Goal: Use online tool/utility: Use online tool/utility

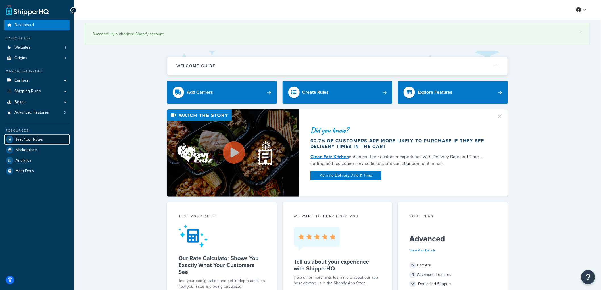
click at [42, 137] on link "Test Your Rates" at bounding box center [36, 139] width 65 height 10
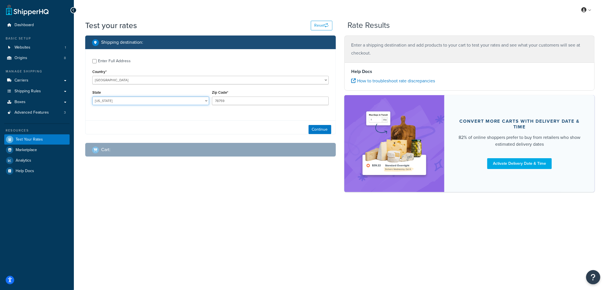
click at [157, 103] on select "[US_STATE] [US_STATE] [US_STATE] [US_STATE] [US_STATE] Armed Forces Americas Ar…" at bounding box center [150, 101] width 117 height 9
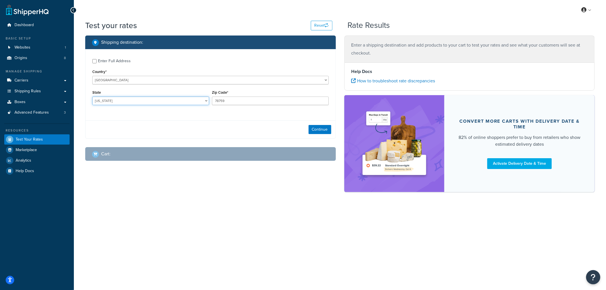
select select "NE"
click at [92, 97] on select "[US_STATE] [US_STATE] [US_STATE] [US_STATE] [US_STATE] Armed Forces Americas Ar…" at bounding box center [150, 101] width 117 height 9
click at [117, 61] on div "Enter Full Address" at bounding box center [114, 61] width 33 height 8
click at [97, 61] on input "Enter Full Address" at bounding box center [94, 61] width 4 height 4
checkbox input "true"
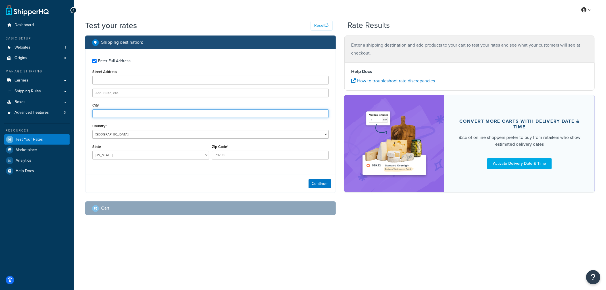
drag, startPoint x: 120, startPoint y: 111, endPoint x: 120, endPoint y: 104, distance: 6.5
click at [120, 109] on div "City" at bounding box center [210, 109] width 236 height 16
type input "Angora"
click at [226, 156] on input "78759" at bounding box center [270, 155] width 117 height 9
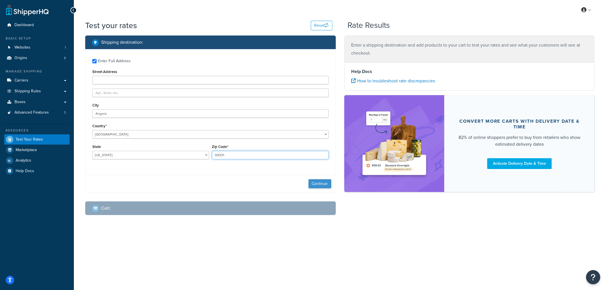
type input "69331"
click at [313, 183] on button "Continue" at bounding box center [320, 183] width 23 height 9
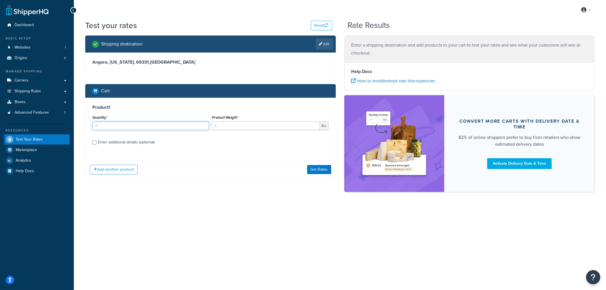
click at [97, 126] on input "1" at bounding box center [150, 126] width 117 height 9
type input "6"
click at [268, 126] on input "1" at bounding box center [266, 126] width 108 height 9
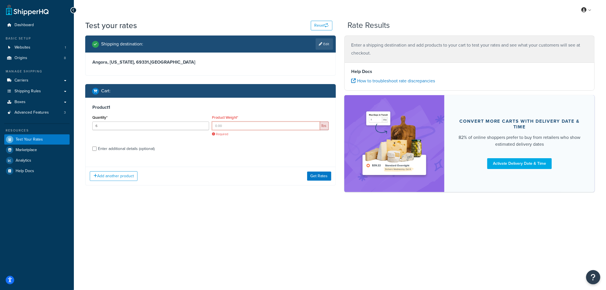
click at [247, 129] on input "Product Weight*" at bounding box center [266, 126] width 108 height 9
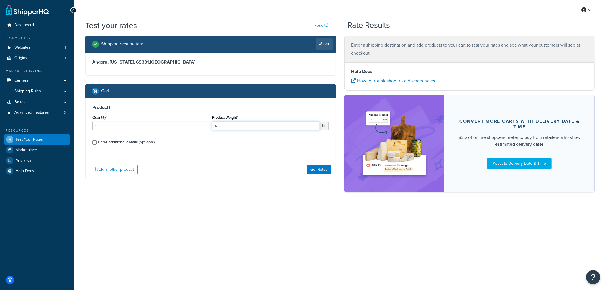
type input "6"
click at [157, 140] on label "Enter additional details (optional)" at bounding box center [213, 141] width 231 height 9
click at [97, 140] on input "Enter additional details (optional)" at bounding box center [94, 142] width 4 height 4
checkbox input "true"
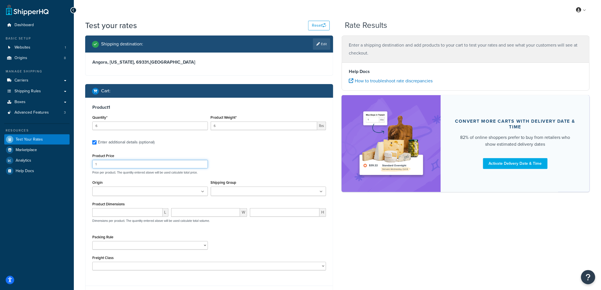
click at [123, 162] on input "1" at bounding box center [150, 164] width 116 height 9
type input "100"
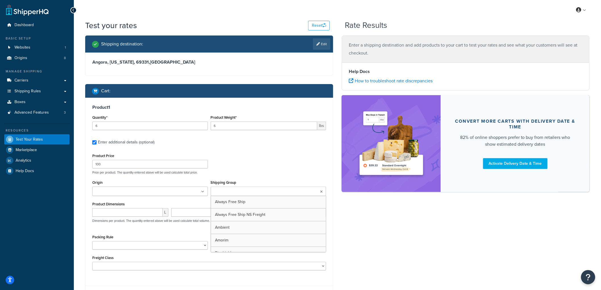
click at [249, 188] on ul at bounding box center [269, 191] width 116 height 9
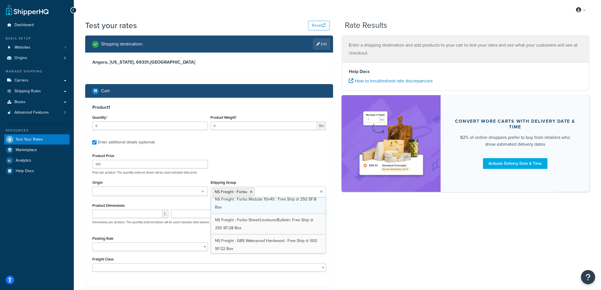
scroll to position [379, 0]
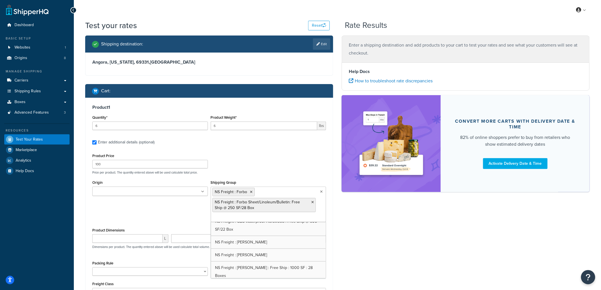
click at [300, 166] on div "Product Price 100 Price per product. The quantity entered above will be used ca…" at bounding box center [209, 163] width 237 height 22
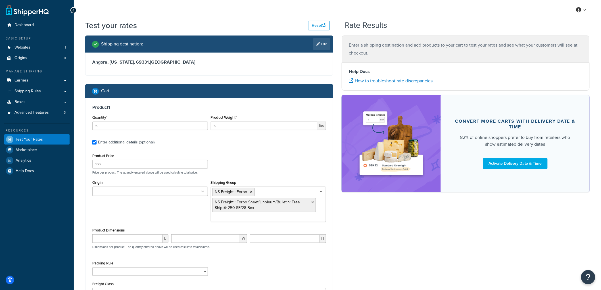
click at [138, 192] on input "Origin" at bounding box center [119, 192] width 50 height 6
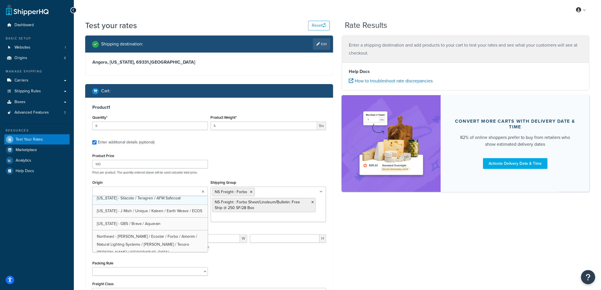
scroll to position [32, 0]
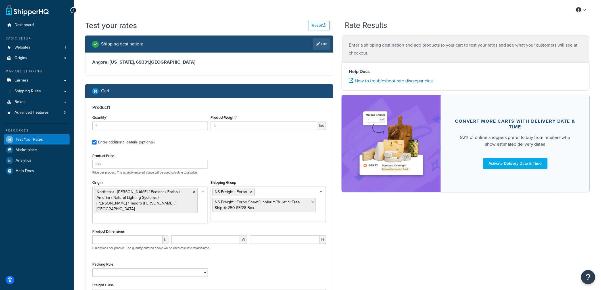
click at [299, 147] on div "Product 1 Quantity* 6 Product Weight* 6 lbs Enter additional details (optional)…" at bounding box center [209, 203] width 247 height 211
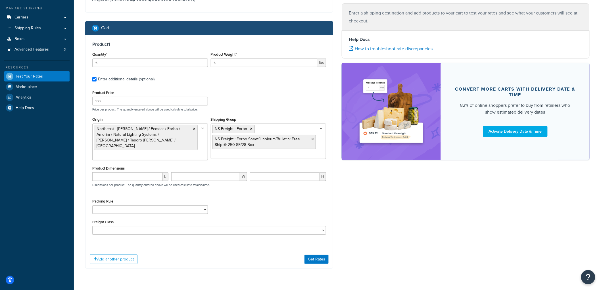
scroll to position [78, 0]
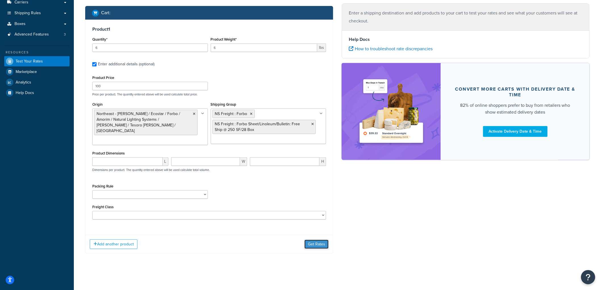
click at [306, 241] on button "Get Rates" at bounding box center [317, 244] width 24 height 9
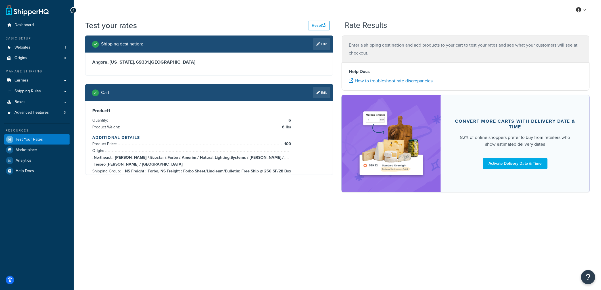
scroll to position [0, 0]
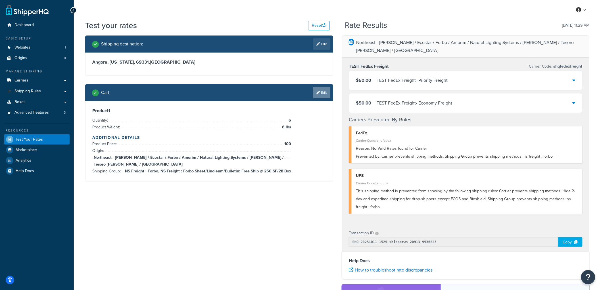
click at [321, 96] on link "Edit" at bounding box center [321, 92] width 17 height 11
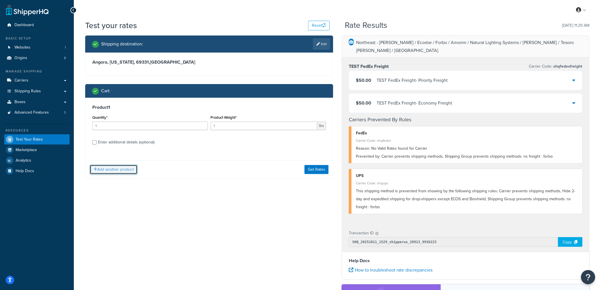
click at [128, 168] on button "Add another product" at bounding box center [114, 170] width 48 height 10
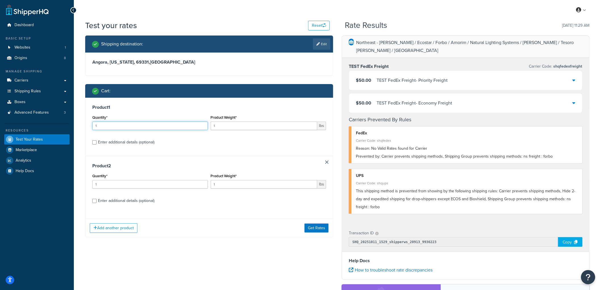
drag, startPoint x: 118, startPoint y: 125, endPoint x: 64, endPoint y: 121, distance: 54.1
click at [64, 121] on div "Dashboard Basic Setup Websites 1 Origins 8 Manage Shipping Carriers Carriers Al…" at bounding box center [300, 207] width 601 height 415
type input "6"
drag, startPoint x: 206, startPoint y: 123, endPoint x: 185, endPoint y: 118, distance: 21.5
click at [186, 118] on div "Quantity* 6 Product Weight* 1 lbs" at bounding box center [209, 124] width 237 height 21
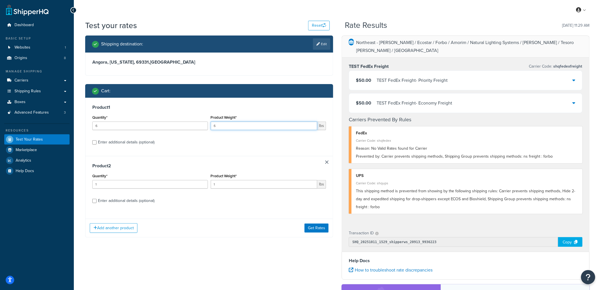
type input "6"
click at [116, 184] on input "1" at bounding box center [150, 184] width 116 height 9
click at [229, 186] on input "1" at bounding box center [264, 184] width 107 height 9
type input "47"
click at [131, 196] on label "Enter additional details (optional)" at bounding box center [212, 200] width 228 height 9
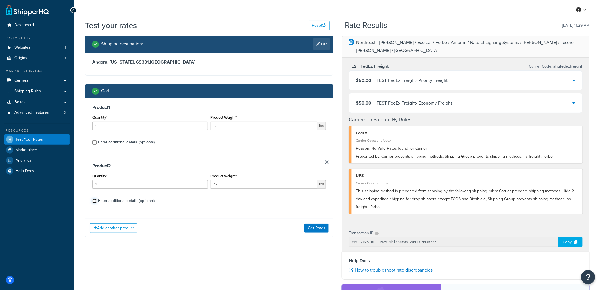
click at [97, 199] on input "Enter additional details (optional)" at bounding box center [94, 201] width 4 height 4
checkbox input "true"
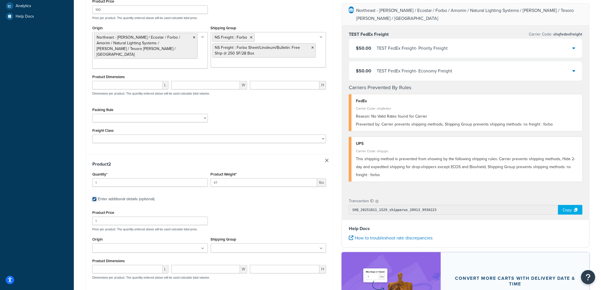
scroll to position [189, 0]
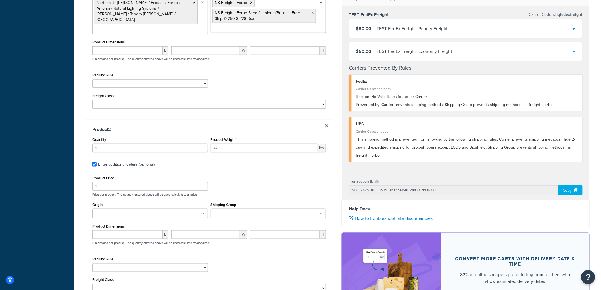
click at [146, 214] on ul at bounding box center [150, 213] width 116 height 9
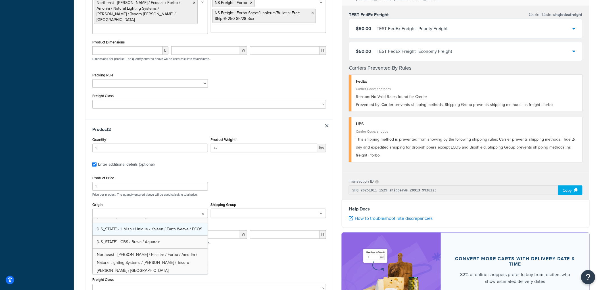
scroll to position [32, 0]
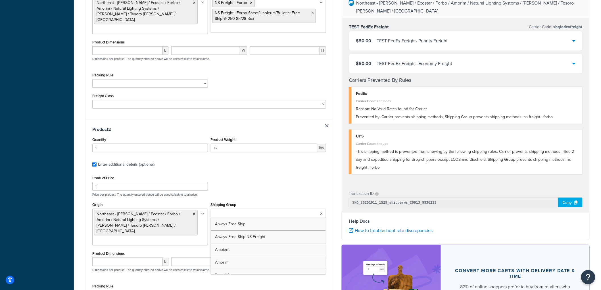
click at [230, 209] on ul at bounding box center [269, 213] width 116 height 9
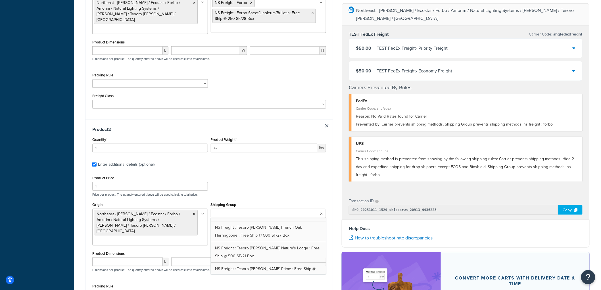
scroll to position [789, 0]
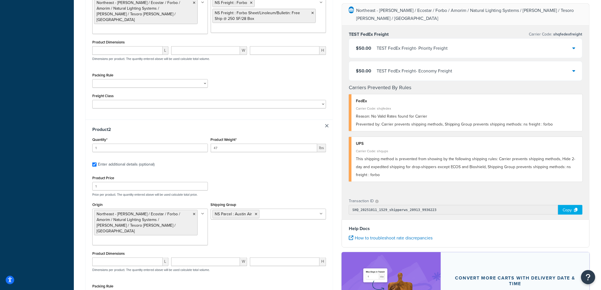
click at [288, 181] on div "Product Price 1 Price per product. The quantity entered above will be used calc…" at bounding box center [209, 185] width 237 height 22
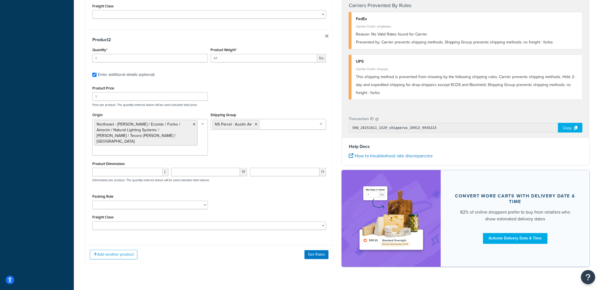
click at [322, 249] on div "Add another product Get Rates" at bounding box center [209, 254] width 247 height 18
click at [320, 250] on button "Get Rates" at bounding box center [317, 254] width 24 height 9
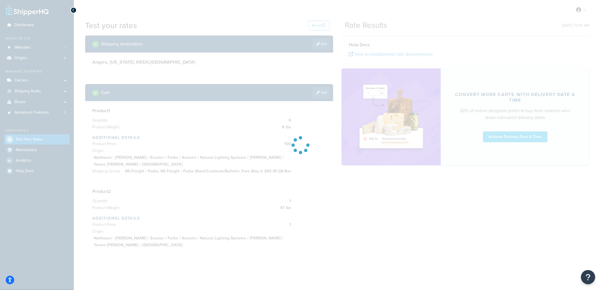
scroll to position [0, 0]
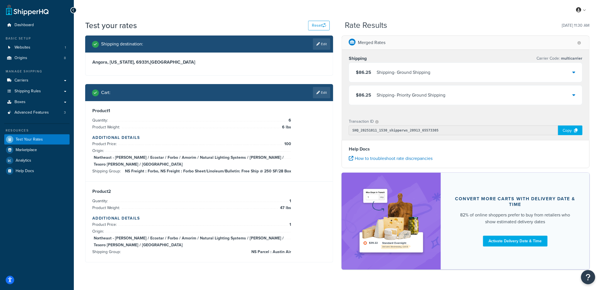
click at [391, 72] on div "Shipping - Ground Shipping" at bounding box center [404, 72] width 54 height 8
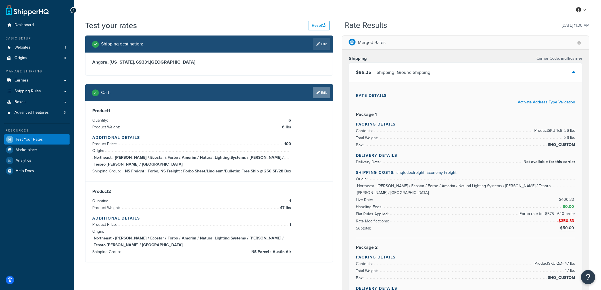
click at [318, 91] on icon at bounding box center [318, 92] width 3 height 3
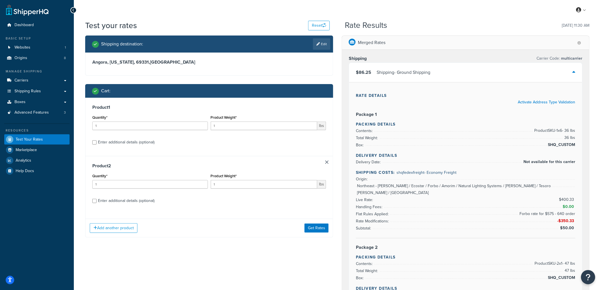
click at [105, 142] on div "Enter additional details (optional)" at bounding box center [126, 142] width 57 height 8
click at [97, 142] on input "Enter additional details (optional)" at bounding box center [94, 142] width 4 height 4
checkbox input "true"
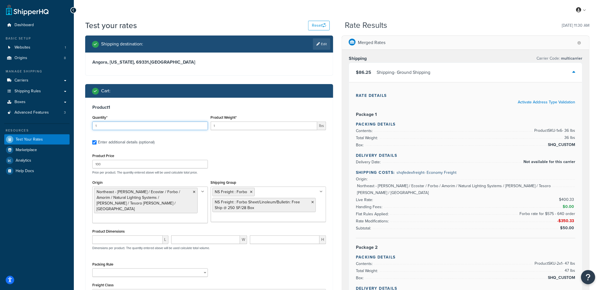
drag, startPoint x: 113, startPoint y: 123, endPoint x: 70, endPoint y: 120, distance: 42.2
type input "6"
drag, startPoint x: 234, startPoint y: 126, endPoint x: 174, endPoint y: 117, distance: 60.9
click at [174, 117] on div "Quantity* 6 Product Weight* 1 lbs" at bounding box center [209, 124] width 237 height 21
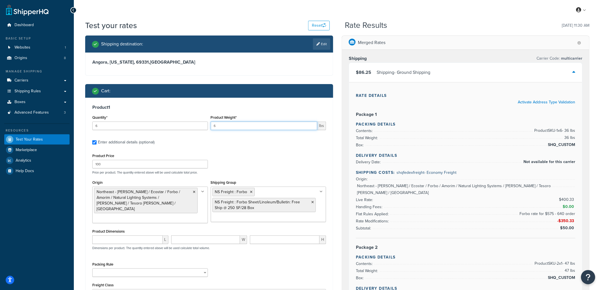
type input "6"
click at [237, 100] on div "Product 1 Quantity* 6 Product Weight* 6 lbs Enter additional details (optional)…" at bounding box center [209, 203] width 247 height 211
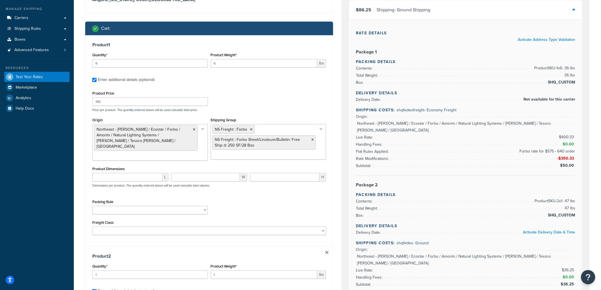
scroll to position [63, 0]
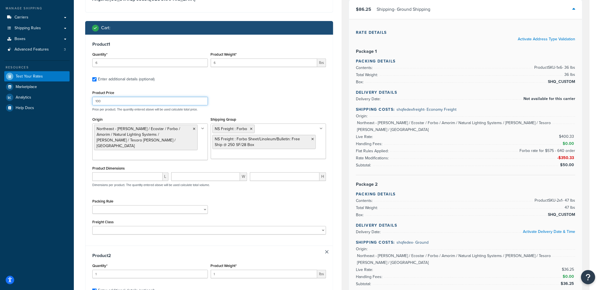
drag, startPoint x: 130, startPoint y: 103, endPoint x: 80, endPoint y: 97, distance: 49.8
click at [80, 97] on div "Test your rates Reset Rate Results [DATE] 11:30 AM Shipping destination : Edit …" at bounding box center [337, 248] width 527 height 582
type input "45"
click at [147, 36] on div "Product 1 Quantity* 6 Product Weight* 6 lbs Enter additional details (optional)…" at bounding box center [209, 140] width 247 height 211
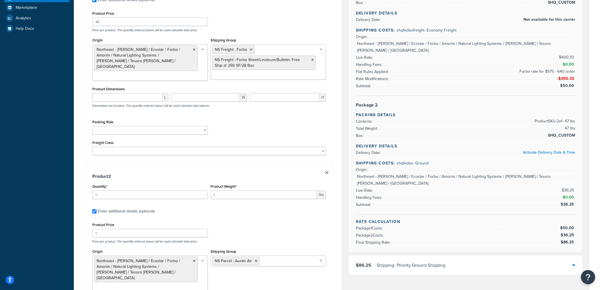
scroll to position [158, 0]
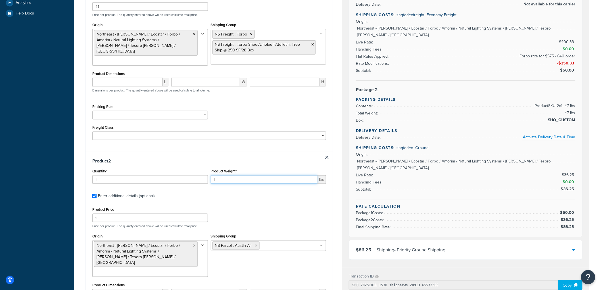
drag, startPoint x: 223, startPoint y: 178, endPoint x: 199, endPoint y: 177, distance: 23.9
click at [199, 177] on div "Quantity* 1 Product Weight* 1 lbs" at bounding box center [209, 177] width 237 height 21
type input "47"
click at [123, 215] on input "1" at bounding box center [150, 218] width 116 height 9
type input "100"
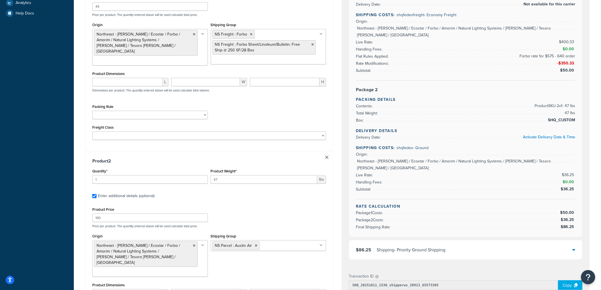
click at [77, 200] on div "Test your rates Reset Rate Results [DATE] 11:30 AM Shipping destination : Edit …" at bounding box center [337, 153] width 527 height 582
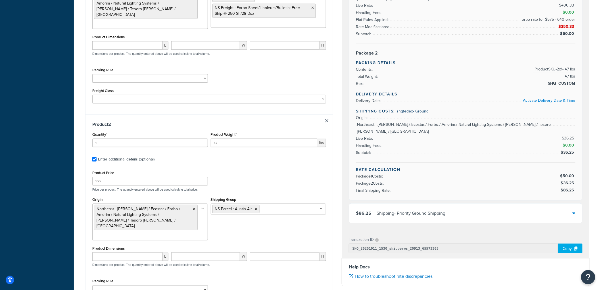
scroll to position [252, 0]
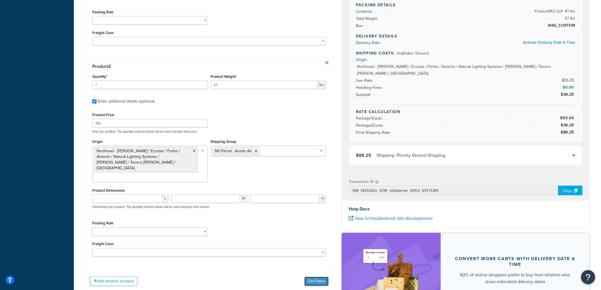
click at [313, 277] on button "Get Rates" at bounding box center [317, 281] width 24 height 9
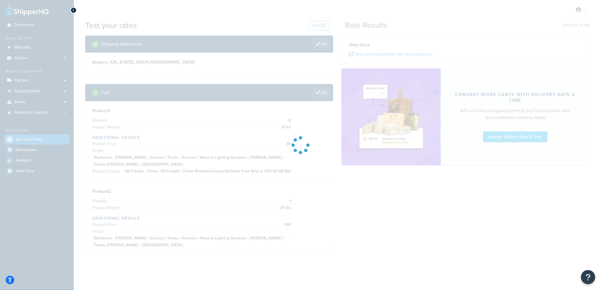
scroll to position [0, 0]
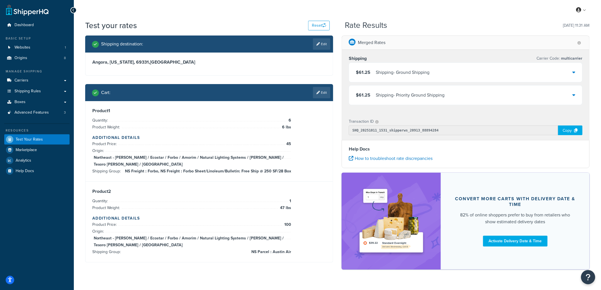
click at [376, 73] on div "Shipping - Ground Shipping" at bounding box center [403, 72] width 54 height 8
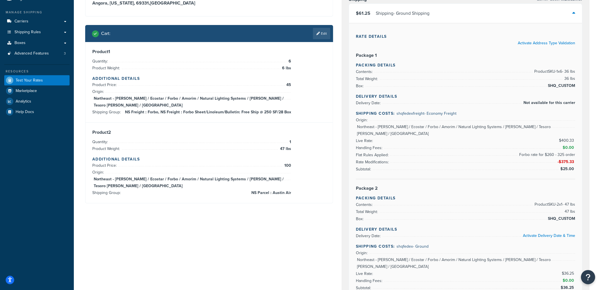
scroll to position [32, 0]
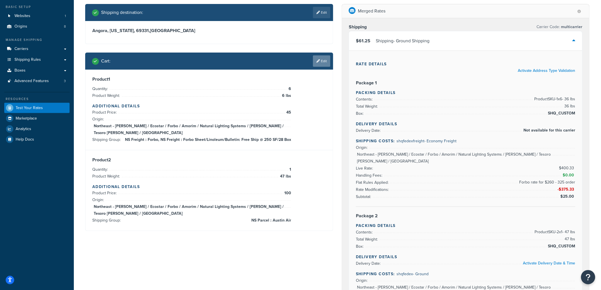
click at [317, 61] on icon at bounding box center [318, 60] width 3 height 3
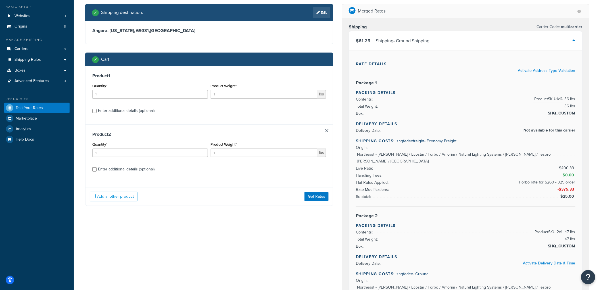
click at [134, 115] on div "Enter additional details (optional)" at bounding box center [126, 111] width 57 height 8
click at [97, 113] on input "Enter additional details (optional)" at bounding box center [94, 111] width 4 height 4
checkbox input "true"
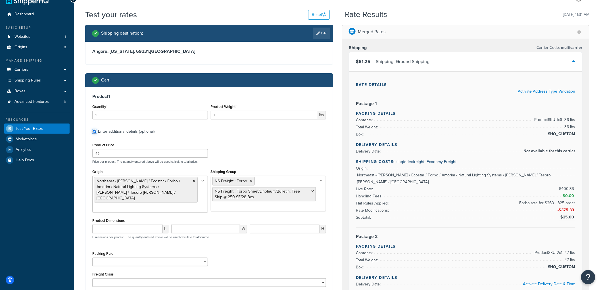
scroll to position [0, 0]
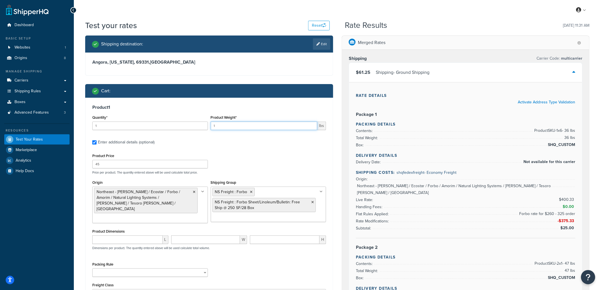
drag, startPoint x: 231, startPoint y: 125, endPoint x: 195, endPoint y: 117, distance: 37.1
click at [195, 117] on div "Quantity* 1 Product Weight* 1 lbs" at bounding box center [209, 124] width 237 height 21
type input "47"
click at [120, 163] on input "45" at bounding box center [150, 164] width 116 height 9
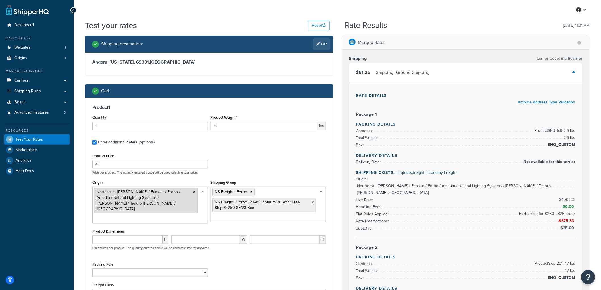
click at [193, 191] on icon at bounding box center [194, 191] width 3 height 3
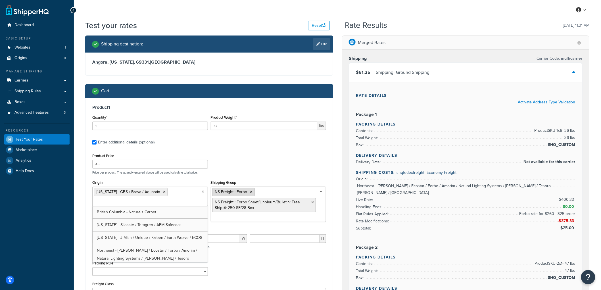
click at [250, 192] on icon at bounding box center [251, 191] width 3 height 3
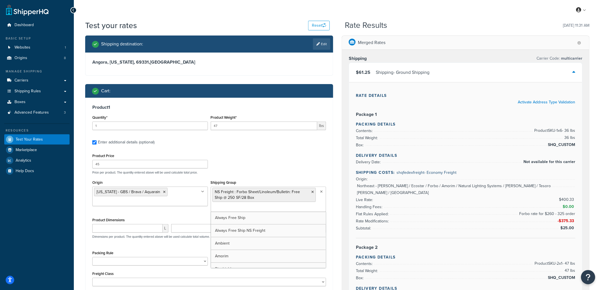
click at [313, 191] on icon at bounding box center [312, 191] width 3 height 3
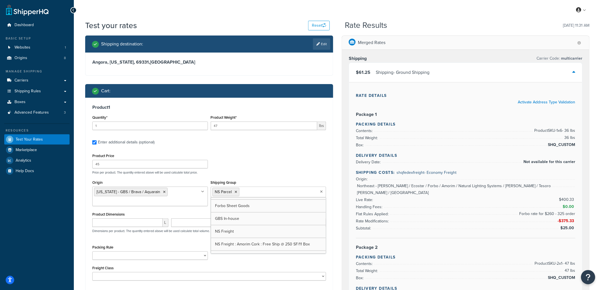
scroll to position [158, 0]
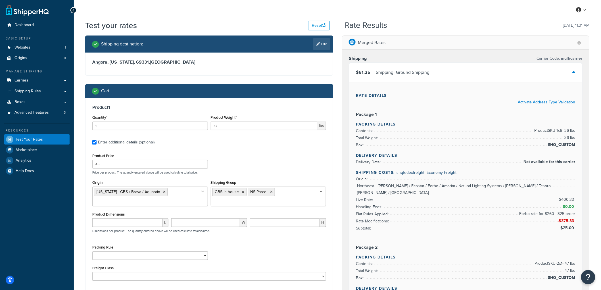
click at [270, 155] on div "Product Price 45 Price per product. The quantity entered above will be used cal…" at bounding box center [209, 163] width 237 height 22
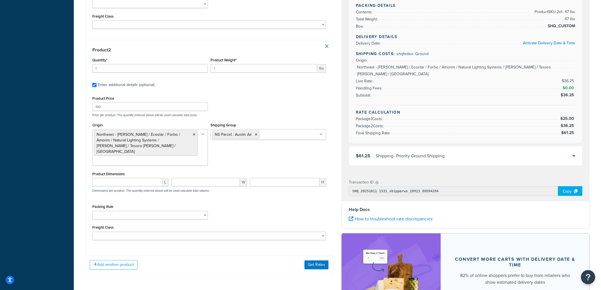
scroll to position [252, 0]
drag, startPoint x: 228, startPoint y: 67, endPoint x: 203, endPoint y: 62, distance: 24.9
click at [203, 62] on div "Quantity* 1 Product Weight* 1 lbs" at bounding box center [209, 66] width 237 height 21
type input "5"
drag, startPoint x: 184, startPoint y: 68, endPoint x: 71, endPoint y: 66, distance: 112.2
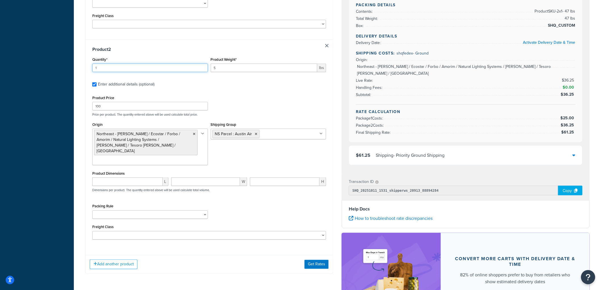
click at [71, 66] on div "Dashboard Basic Setup Websites 1 Origins 8 Manage Shipping Carriers Carriers Al…" at bounding box center [300, 56] width 601 height 616
type input "10"
click at [123, 106] on input "100" at bounding box center [150, 106] width 116 height 9
type input "1"
type input "70"
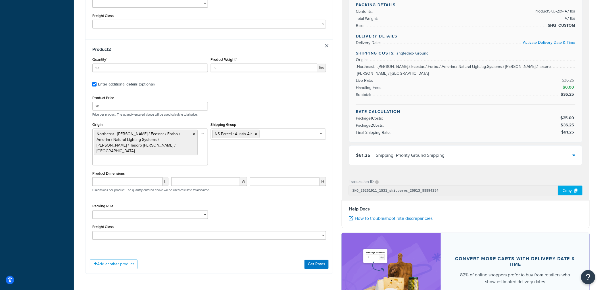
click at [303, 107] on div "Product Price 70 Price per product. The quantity entered above will be used cal…" at bounding box center [209, 105] width 237 height 22
click at [257, 134] on icon at bounding box center [256, 133] width 3 height 3
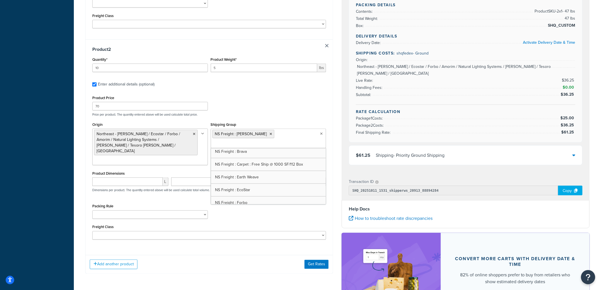
scroll to position [196, 0]
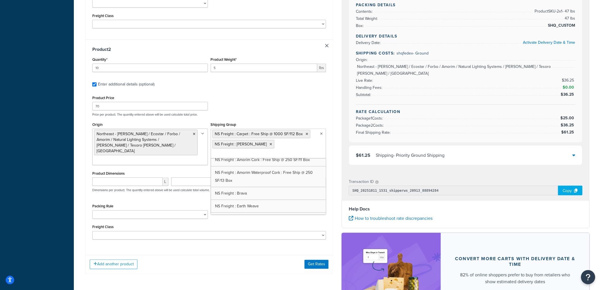
click at [281, 83] on label "Enter additional details (optional)" at bounding box center [212, 83] width 228 height 9
click at [97, 83] on input "Enter additional details (optional)" at bounding box center [94, 84] width 4 height 4
checkbox input "false"
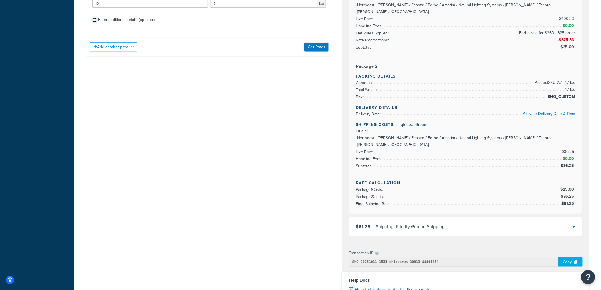
scroll to position [0, 0]
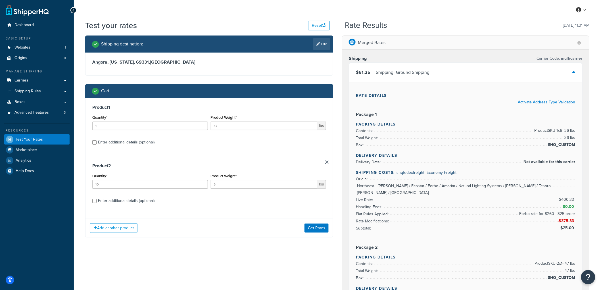
click at [114, 198] on div "Enter additional details (optional)" at bounding box center [126, 201] width 57 height 8
click at [97, 199] on input "Enter additional details (optional)" at bounding box center [94, 201] width 4 height 4
checkbox input "true"
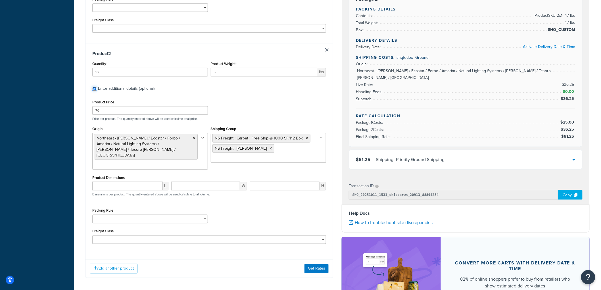
scroll to position [300, 0]
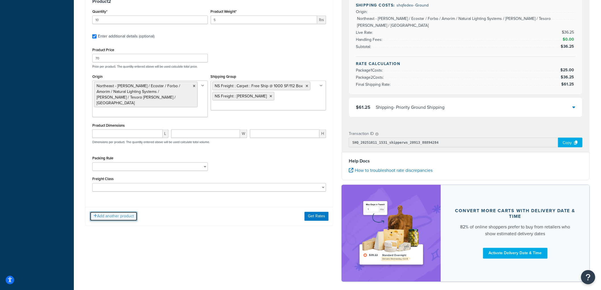
click at [118, 212] on button "Add another product" at bounding box center [114, 217] width 48 height 10
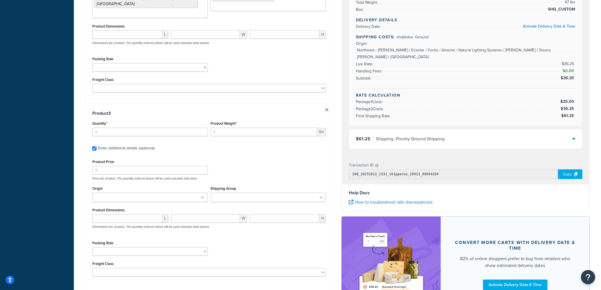
scroll to position [410, 0]
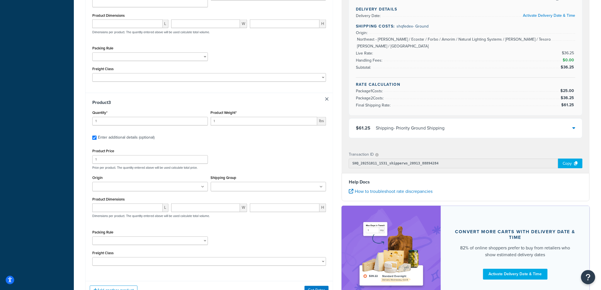
click at [223, 184] on input "Shipping Group" at bounding box center [238, 187] width 50 height 6
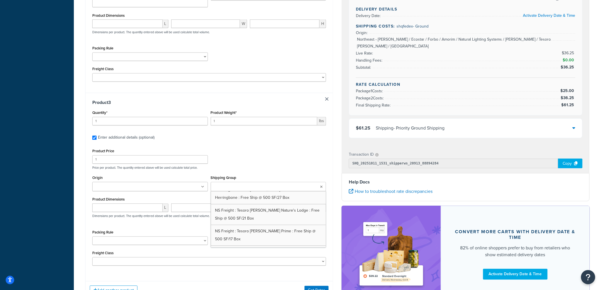
scroll to position [789, 0]
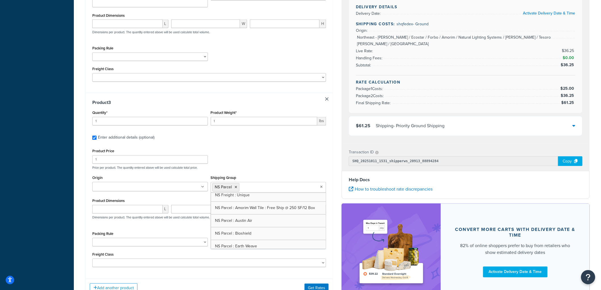
click at [164, 182] on ul at bounding box center [150, 186] width 116 height 9
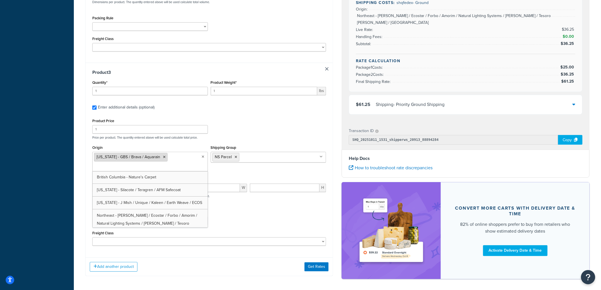
scroll to position [442, 0]
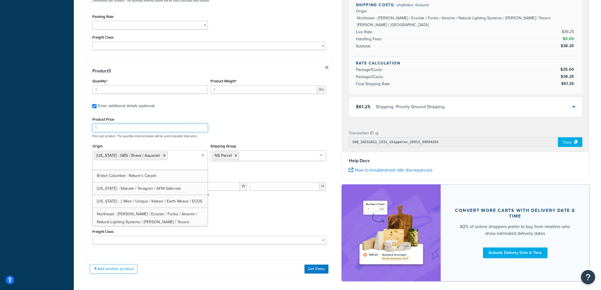
click at [103, 124] on input "1" at bounding box center [150, 128] width 116 height 9
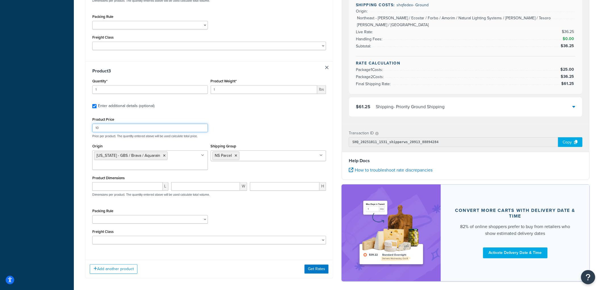
type input "10"
click at [184, 86] on input "1" at bounding box center [150, 90] width 116 height 9
click at [322, 265] on button "Get Rates" at bounding box center [317, 269] width 24 height 9
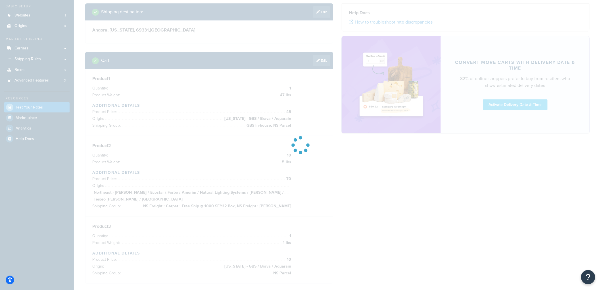
scroll to position [0, 0]
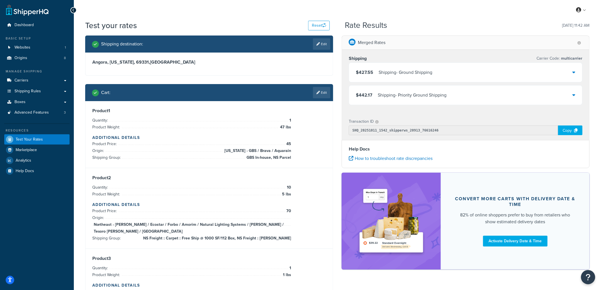
click at [417, 72] on div "Shipping - Ground Shipping" at bounding box center [406, 72] width 54 height 8
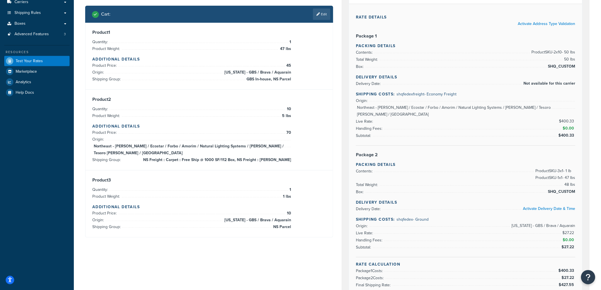
scroll to position [63, 0]
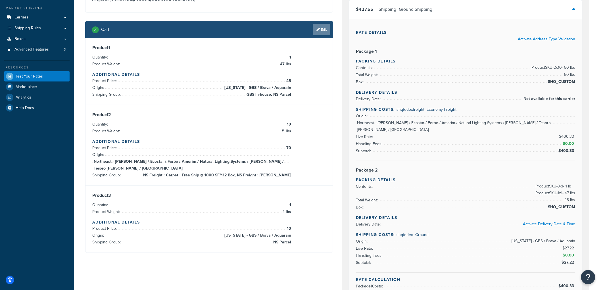
click at [317, 34] on link "Edit" at bounding box center [321, 29] width 17 height 11
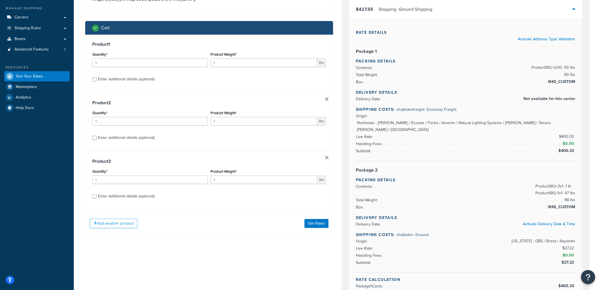
click at [124, 77] on div "Enter additional details (optional)" at bounding box center [126, 79] width 57 height 8
click at [97, 77] on input "Enter additional details (optional)" at bounding box center [94, 79] width 4 height 4
checkbox input "true"
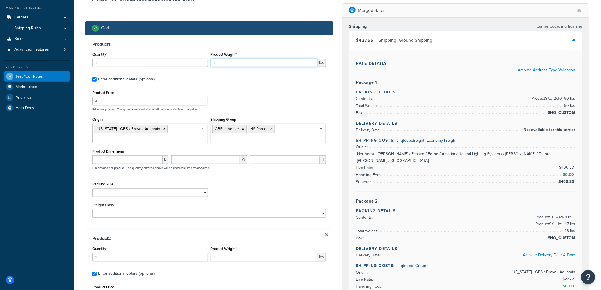
drag, startPoint x: 224, startPoint y: 61, endPoint x: 191, endPoint y: 56, distance: 33.0
click at [193, 56] on div "Quantity* 1 Product Weight* 1 lbs" at bounding box center [209, 61] width 237 height 21
type input "47"
click at [220, 29] on div "Cart :" at bounding box center [211, 28] width 238 height 8
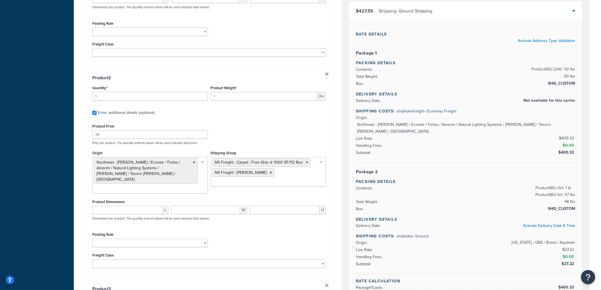
scroll to position [252, 0]
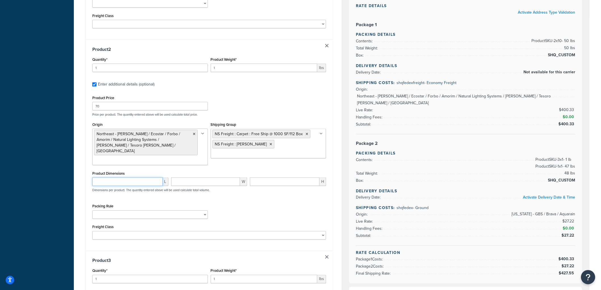
click at [120, 178] on input "number" at bounding box center [127, 182] width 70 height 9
type input "144"
click at [208, 178] on input "number" at bounding box center [205, 182] width 69 height 9
type input "30"
click at [285, 178] on input "number" at bounding box center [285, 182] width 70 height 9
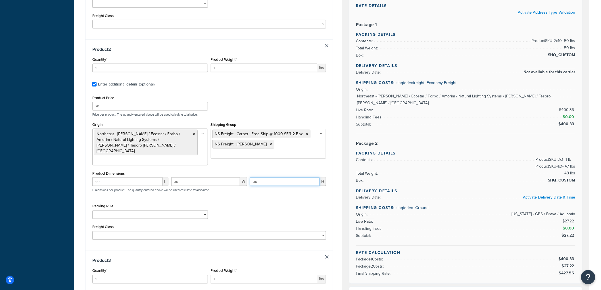
type input "30"
click at [82, 114] on div "Shipping destination : Edit Angora, [US_STATE], 69331 , [GEOGRAPHIC_DATA] Cart …" at bounding box center [209, 130] width 257 height 694
click at [146, 68] on input "1" at bounding box center [150, 68] width 116 height 9
type input "10"
click at [234, 66] on input "1" at bounding box center [264, 68] width 107 height 9
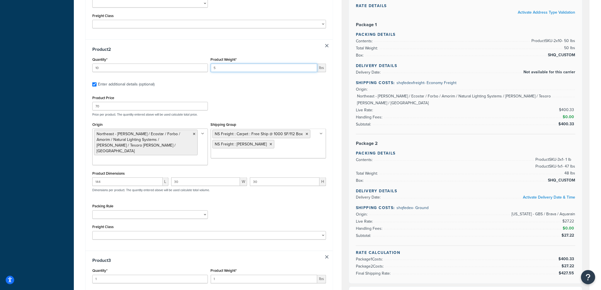
type input "5"
click at [80, 105] on div "Test your rates Reset Rate Results [DATE] 11:42 AM Shipping destination : Edit …" at bounding box center [337, 129] width 527 height 723
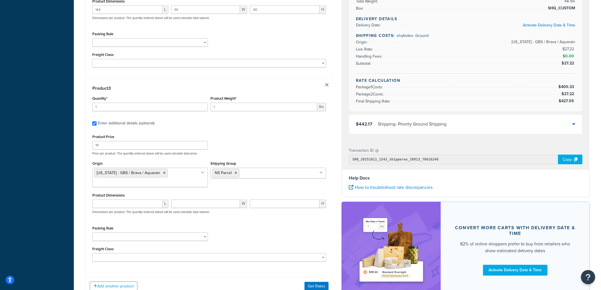
scroll to position [442, 0]
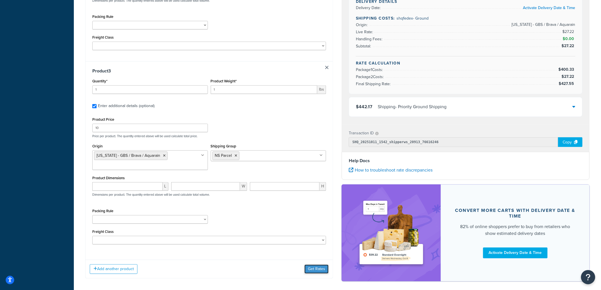
click at [322, 265] on button "Get Rates" at bounding box center [317, 269] width 24 height 9
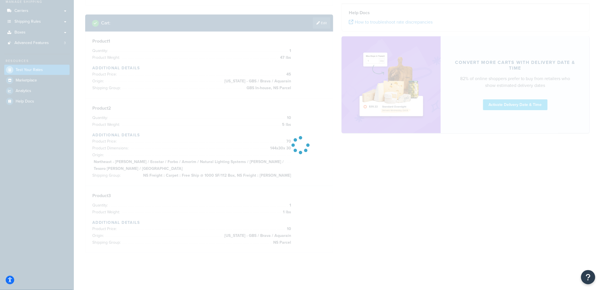
scroll to position [63, 0]
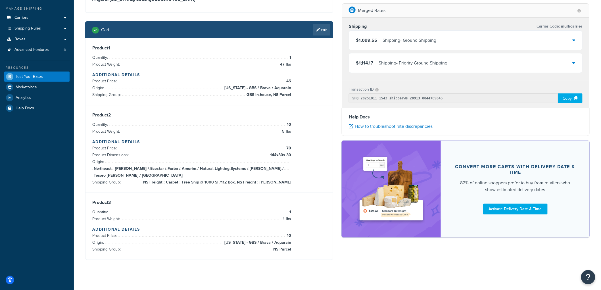
click at [383, 36] on div "$1,099.55 Shipping - Ground Shipping" at bounding box center [465, 40] width 233 height 19
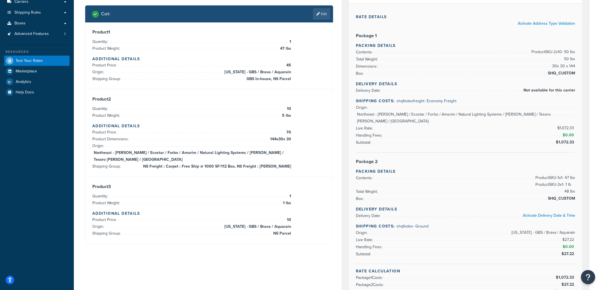
scroll to position [16, 0]
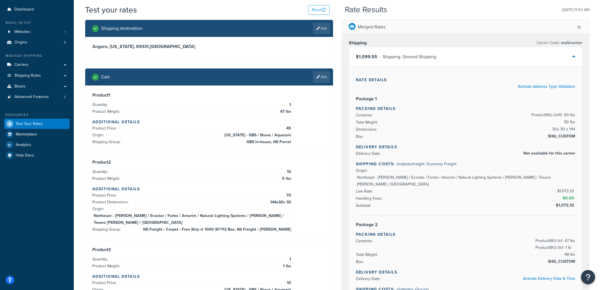
click at [384, 55] on div "Shipping - Ground Shipping" at bounding box center [410, 57] width 54 height 8
